Goal: Task Accomplishment & Management: Use online tool/utility

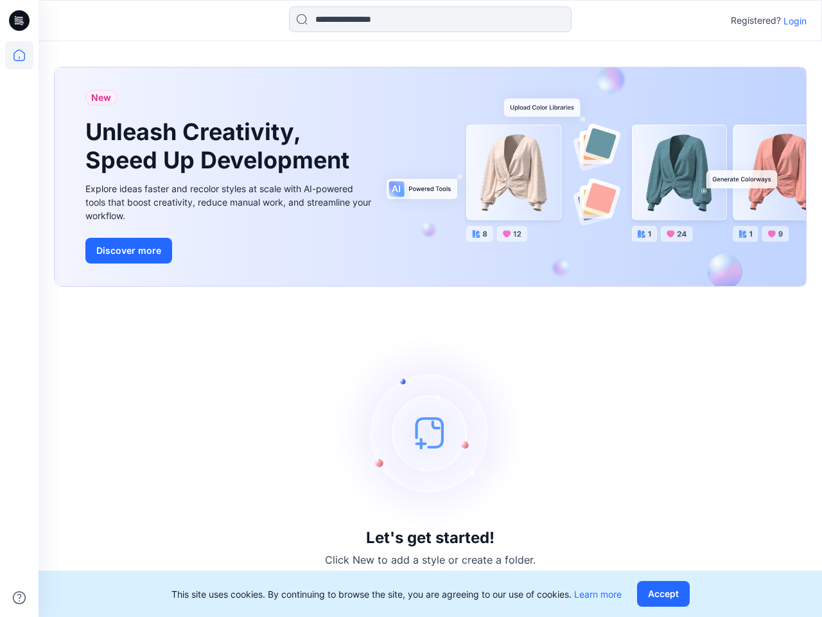
click at [411, 308] on div "Let's get started! Click New to add a style or create a folder." at bounding box center [430, 451] width 753 height 299
click at [20, 21] on icon at bounding box center [21, 21] width 5 height 1
click at [19, 55] on icon at bounding box center [19, 55] width 28 height 28
click at [19, 597] on icon at bounding box center [19, 597] width 13 height 13
click at [430, 19] on input at bounding box center [430, 19] width 283 height 26
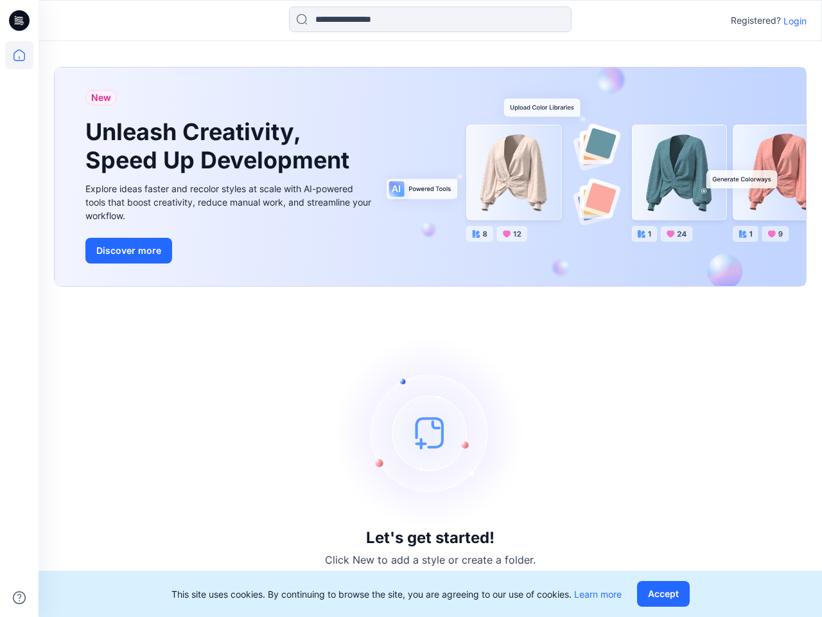
click at [795, 21] on p "Login" at bounding box center [795, 20] width 23 height 13
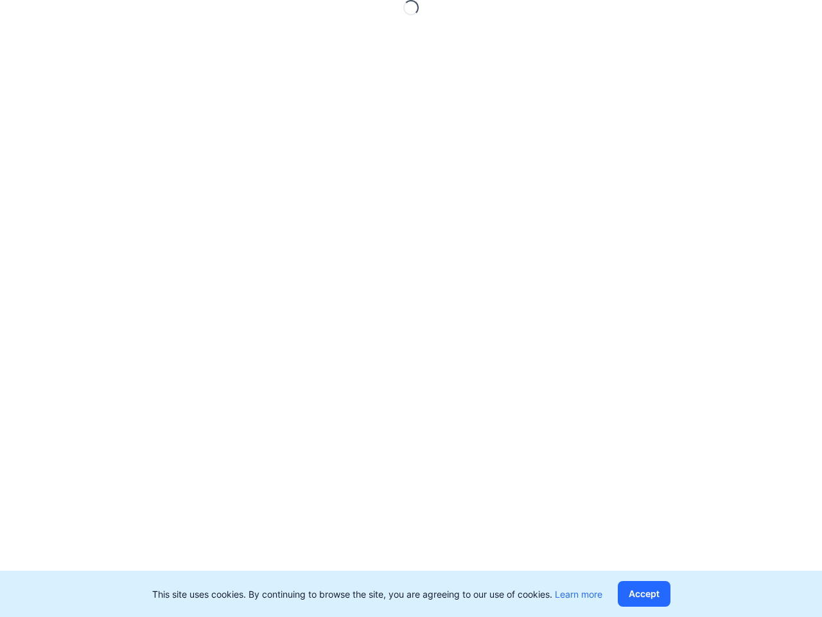
click at [666, 594] on button "Accept" at bounding box center [644, 594] width 53 height 26
